Goal: Check status: Check status

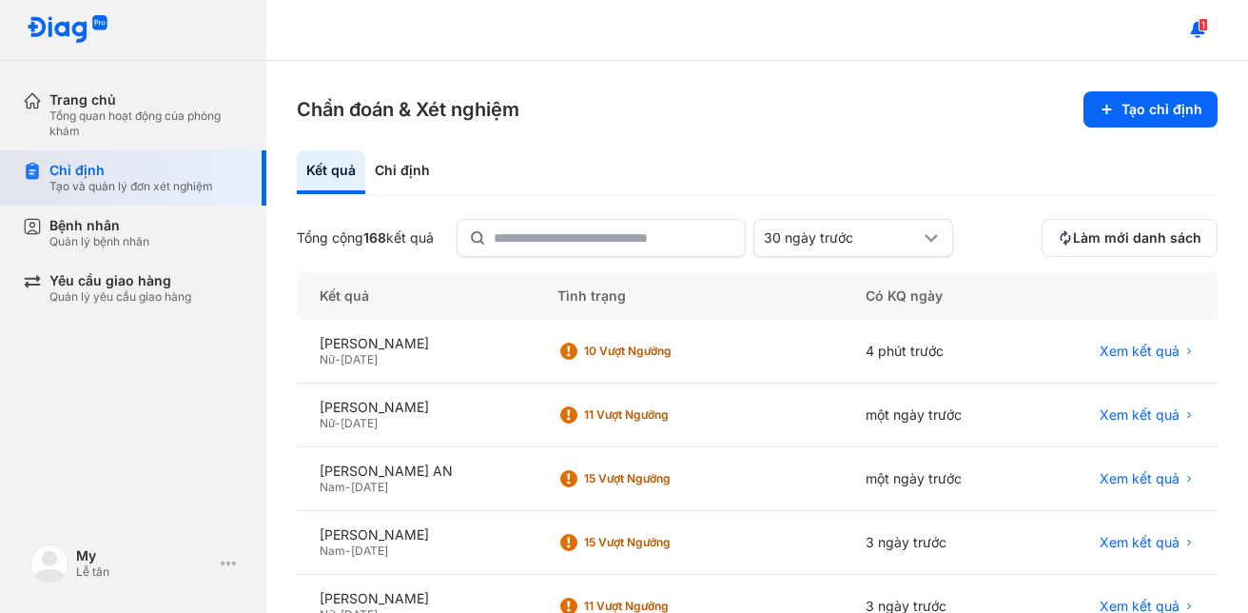
click at [129, 190] on div "Tạo và quản lý đơn xét nghiệm" at bounding box center [131, 186] width 164 height 15
click at [1155, 353] on span "Xem kết quả" at bounding box center [1140, 351] width 80 height 17
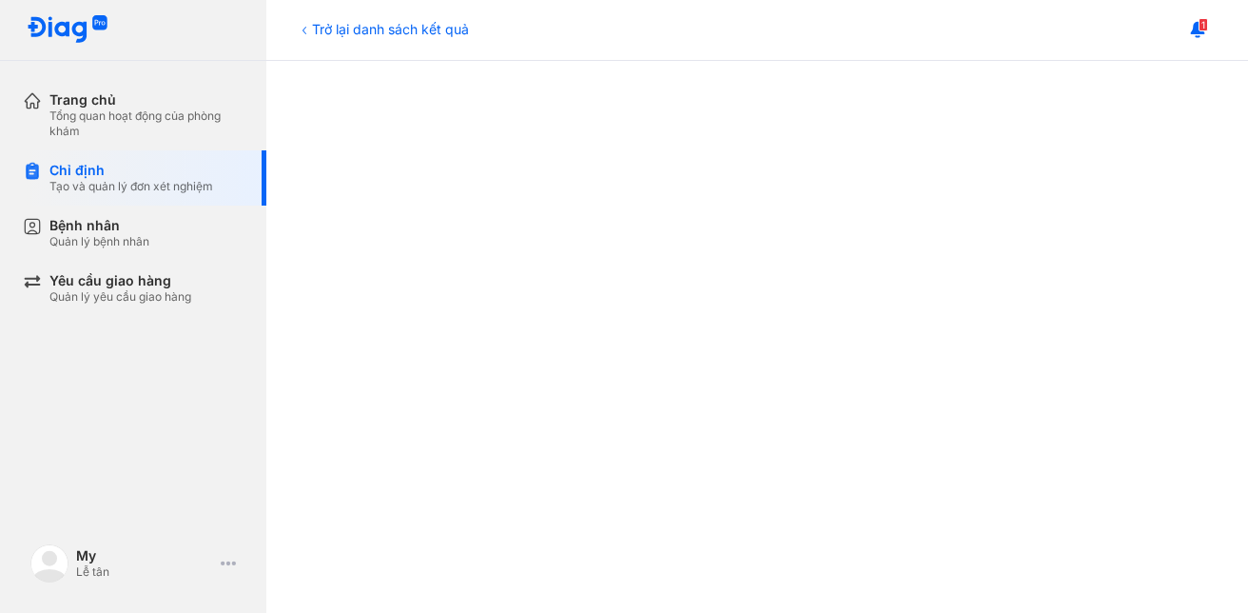
scroll to position [476, 0]
click at [423, 447] on div at bounding box center [758, 425] width 906 height 1136
click at [401, 364] on div at bounding box center [758, 616] width 906 height 1136
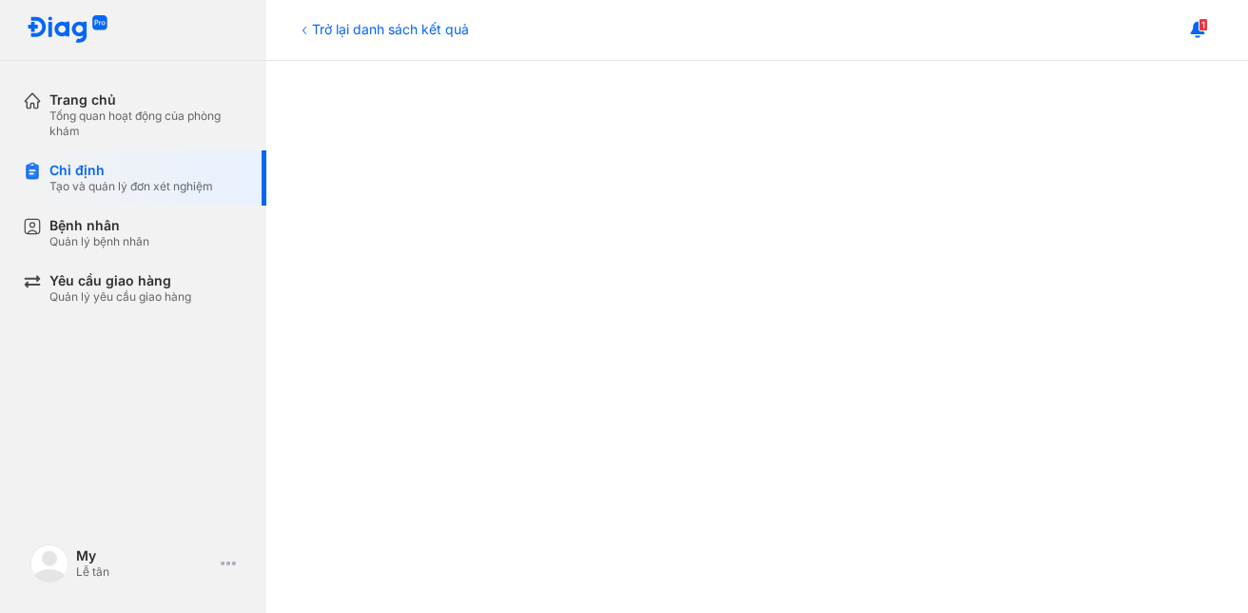
click at [396, 405] on div at bounding box center [758, 520] width 906 height 1136
click at [373, 358] on div at bounding box center [758, 330] width 906 height 1136
click at [405, 367] on div at bounding box center [758, 330] width 906 height 1136
click at [419, 375] on div at bounding box center [758, 330] width 906 height 1136
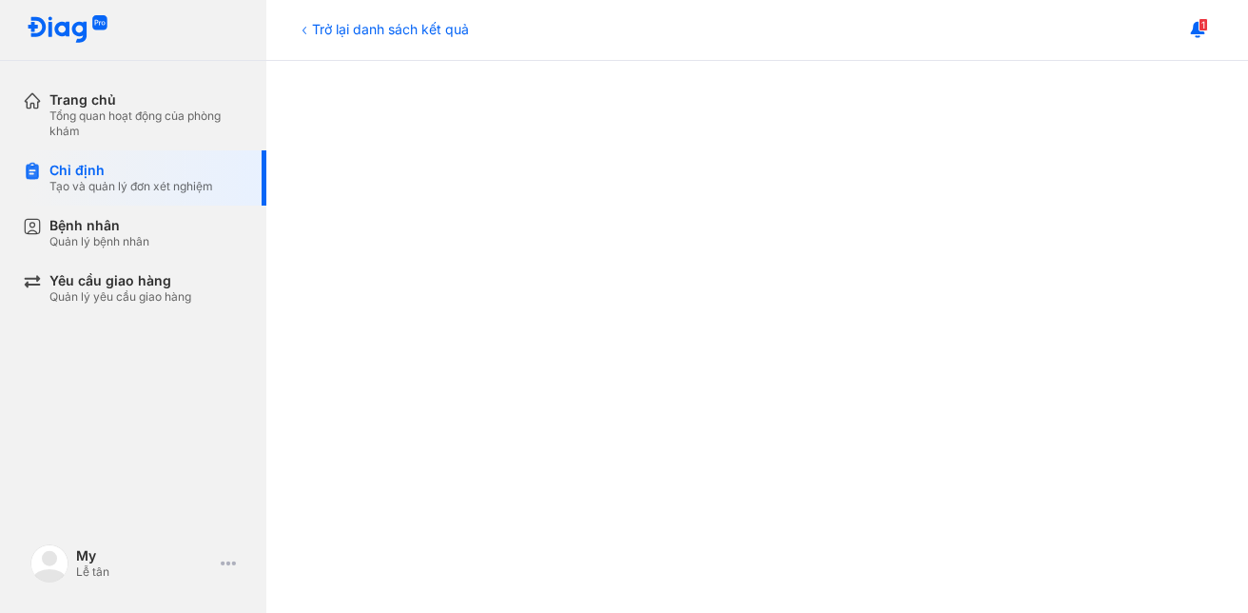
scroll to position [381, 0]
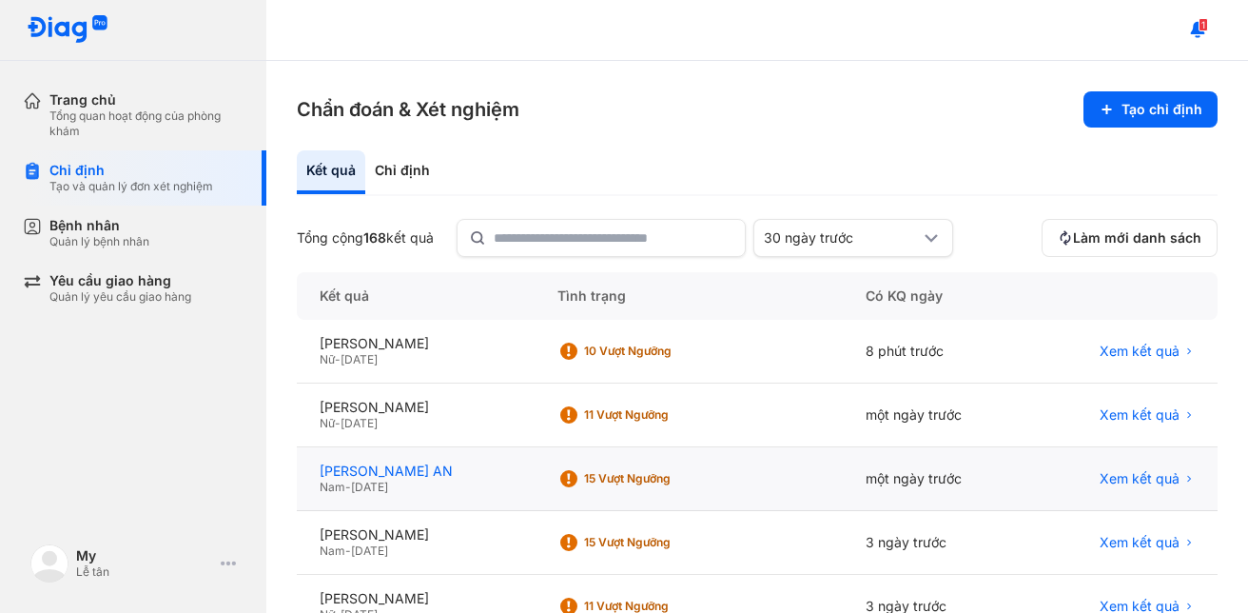
click at [390, 471] on div "LÊ TRƯỜNG AN" at bounding box center [416, 470] width 192 height 17
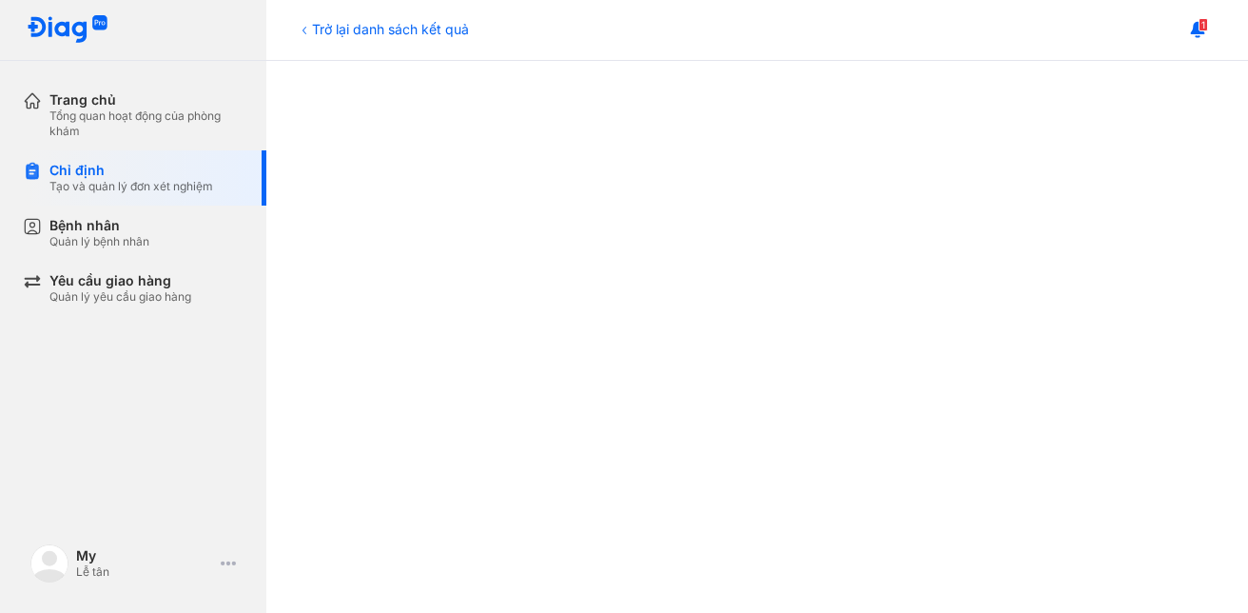
scroll to position [666, 0]
click at [400, 378] on div at bounding box center [758, 235] width 906 height 1136
click at [379, 388] on div at bounding box center [758, 235] width 906 height 1136
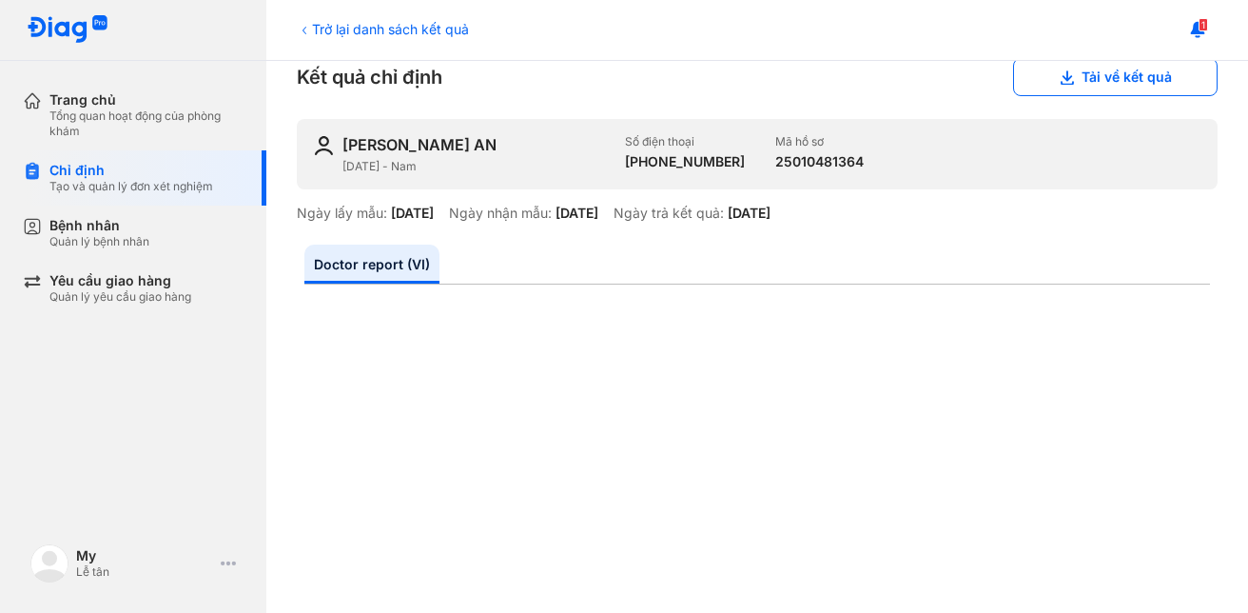
scroll to position [0, 0]
